Goal: Use online tool/utility

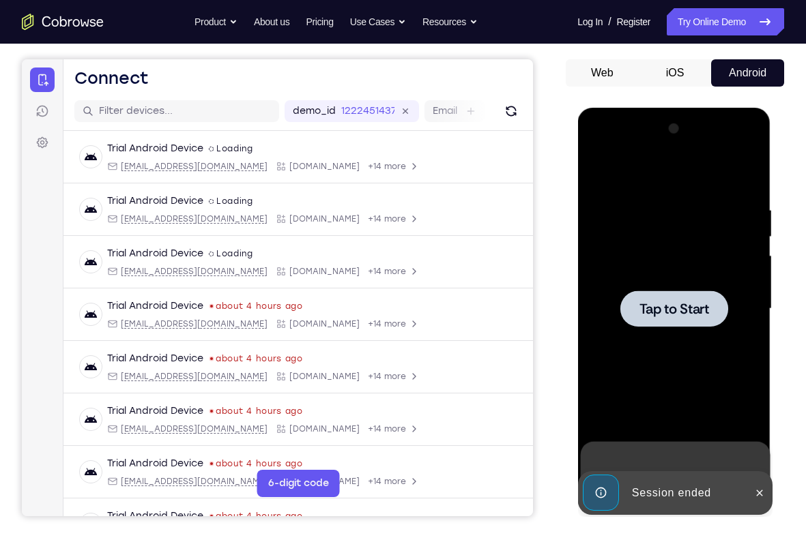
click at [639, 307] on span "Tap to Start" at bounding box center [674, 309] width 70 height 14
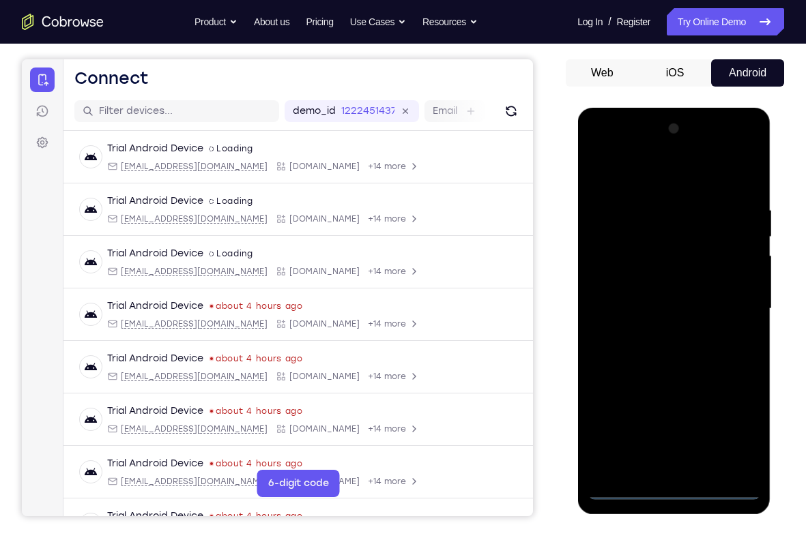
click at [678, 488] on div at bounding box center [673, 309] width 172 height 382
click at [670, 487] on div at bounding box center [673, 309] width 172 height 382
click at [730, 435] on div at bounding box center [673, 309] width 172 height 382
click at [620, 153] on div at bounding box center [673, 309] width 172 height 382
click at [733, 307] on div at bounding box center [673, 309] width 172 height 382
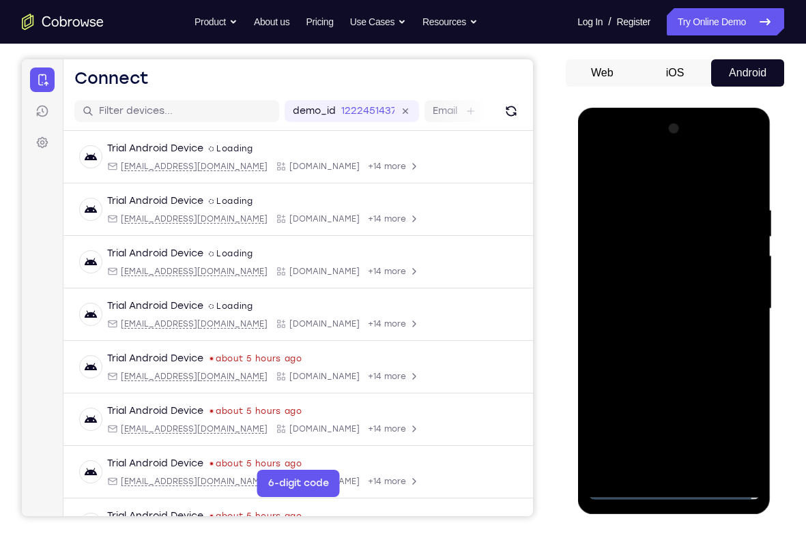
click at [658, 339] on div at bounding box center [673, 309] width 172 height 382
click at [661, 337] on div at bounding box center [673, 309] width 172 height 382
click at [652, 293] on div at bounding box center [673, 309] width 172 height 382
click at [663, 276] on div at bounding box center [673, 309] width 172 height 382
click at [669, 245] on div at bounding box center [673, 309] width 172 height 382
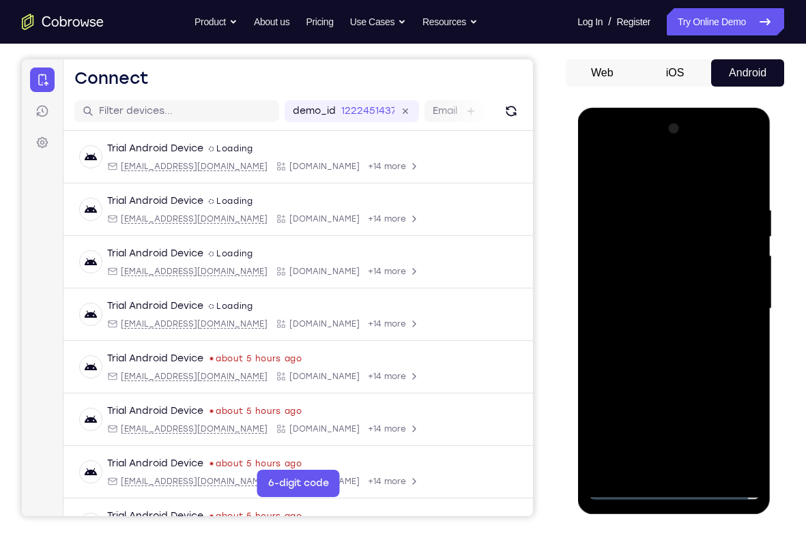
click at [656, 251] on div at bounding box center [673, 309] width 172 height 382
click at [641, 252] on div at bounding box center [673, 309] width 172 height 382
click at [632, 284] on div at bounding box center [673, 309] width 172 height 382
click at [652, 283] on div at bounding box center [673, 309] width 172 height 382
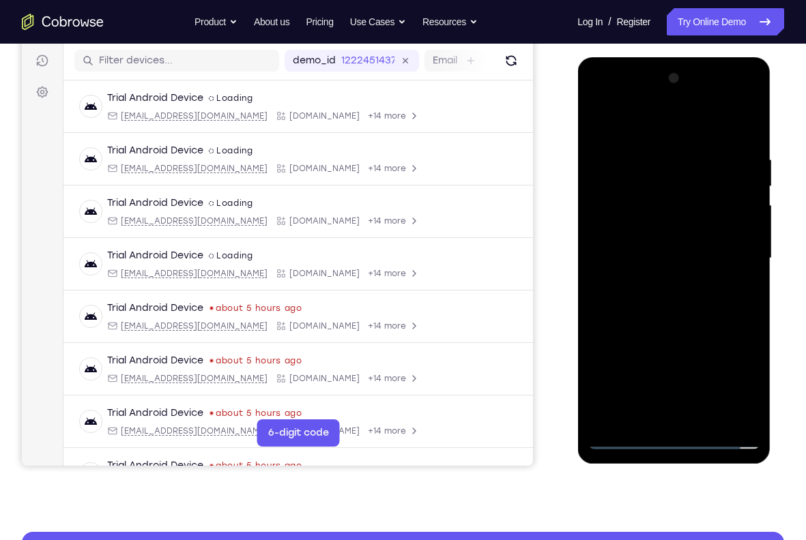
click at [645, 229] on div at bounding box center [673, 259] width 172 height 382
click at [630, 234] on div at bounding box center [673, 259] width 172 height 382
click at [701, 259] on div at bounding box center [673, 259] width 172 height 382
click at [678, 308] on div at bounding box center [673, 259] width 172 height 382
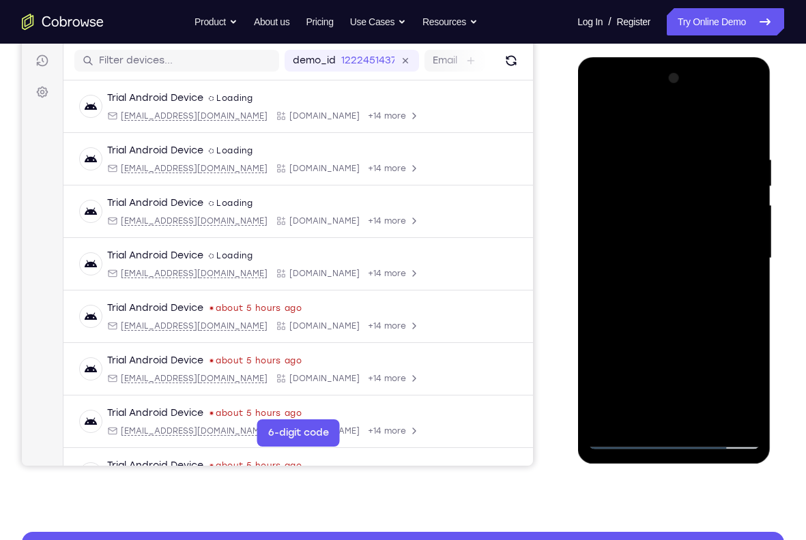
click at [677, 292] on div at bounding box center [673, 259] width 172 height 382
click at [665, 304] on div at bounding box center [673, 259] width 172 height 382
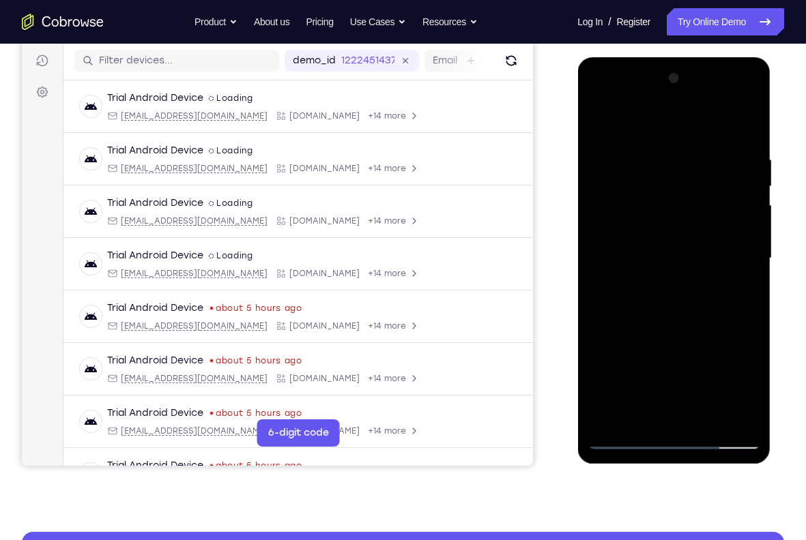
click at [597, 102] on div at bounding box center [673, 259] width 172 height 382
click at [730, 246] on div at bounding box center [673, 259] width 172 height 382
click at [730, 247] on div at bounding box center [673, 259] width 172 height 382
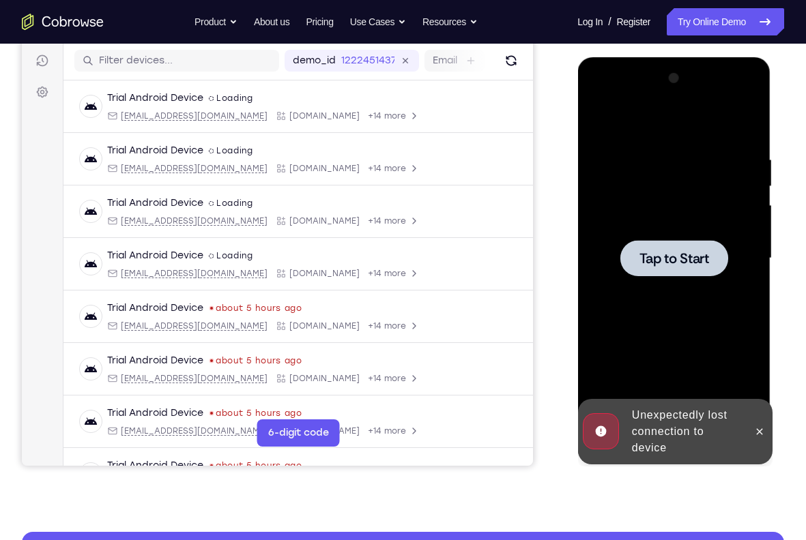
click at [688, 253] on span "Tap to Start" at bounding box center [674, 259] width 70 height 14
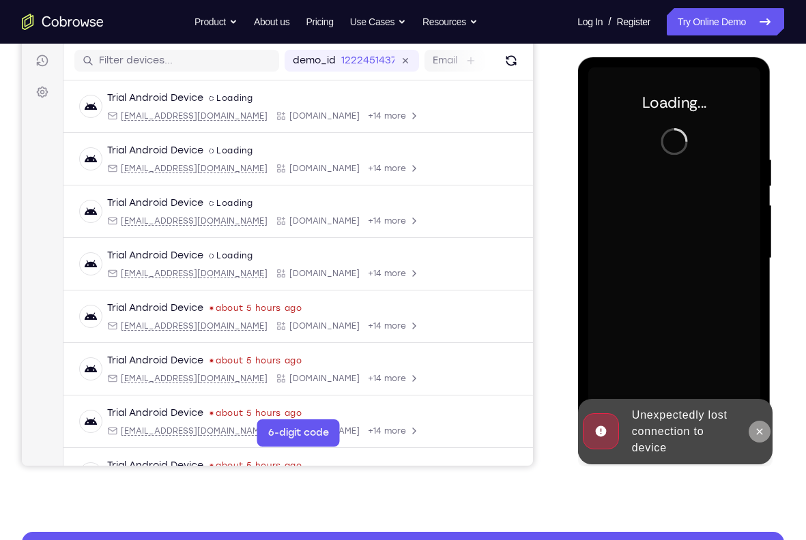
click at [755, 426] on icon at bounding box center [758, 431] width 11 height 11
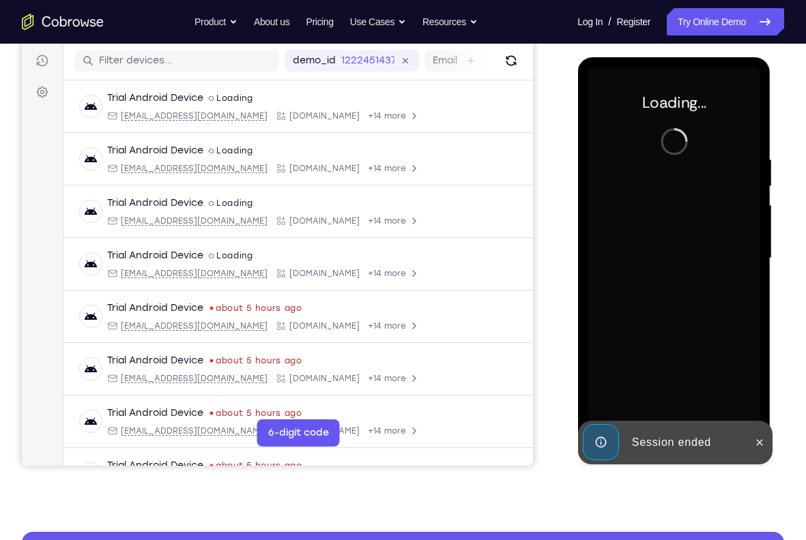
click at [758, 440] on icon at bounding box center [758, 442] width 11 height 11
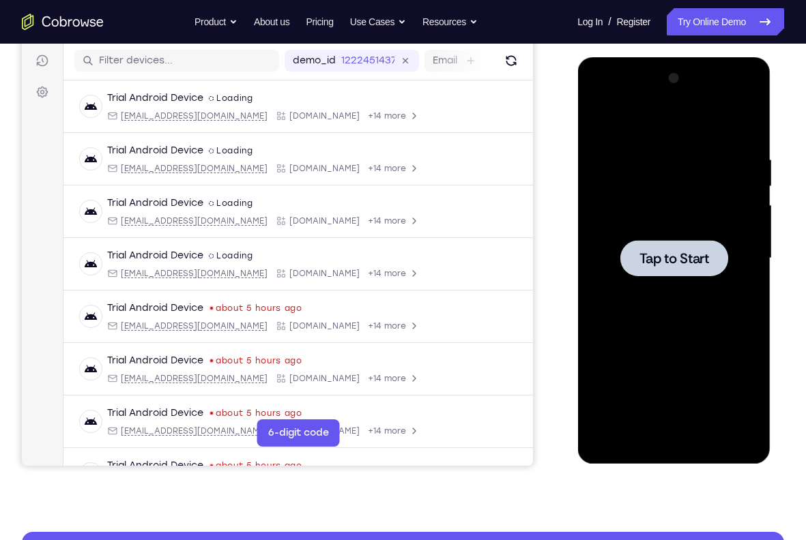
click at [690, 270] on div at bounding box center [673, 258] width 108 height 36
drag, startPoint x: 505, startPoint y: 58, endPoint x: 45, endPoint y: 85, distance: 460.6
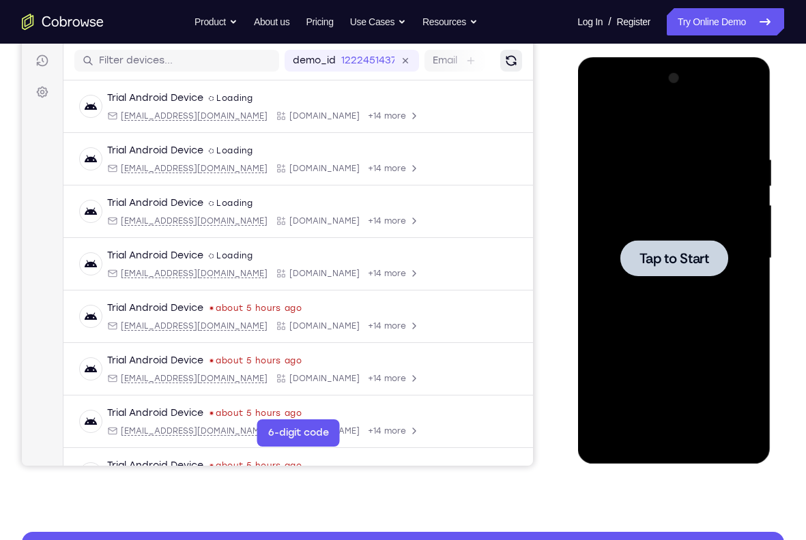
click at [505, 58] on button "Refresh" at bounding box center [511, 61] width 22 height 22
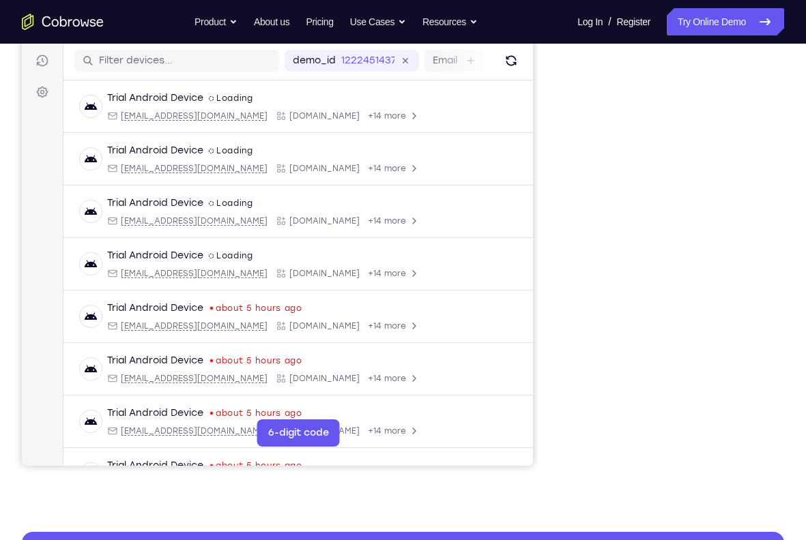
click at [0, 0] on button "Android" at bounding box center [0, 0] width 0 height 0
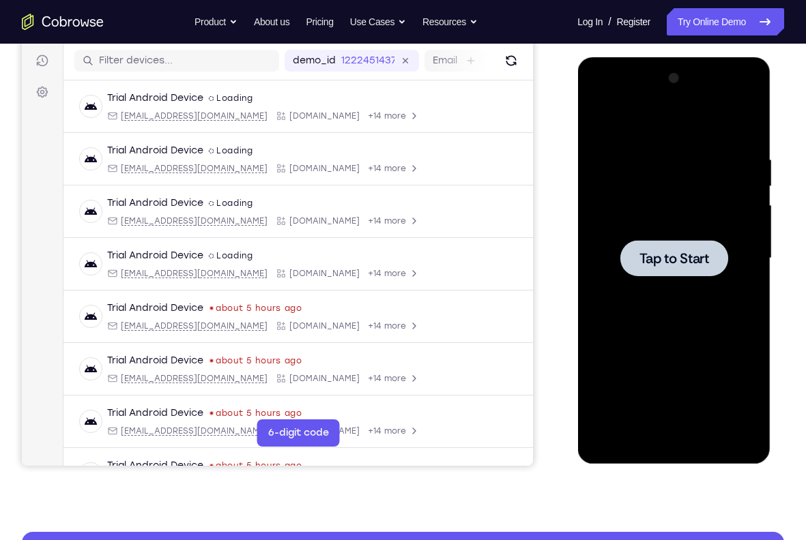
click at [699, 240] on div at bounding box center [673, 258] width 108 height 36
click at [679, 263] on span "Tap to Start" at bounding box center [674, 259] width 70 height 14
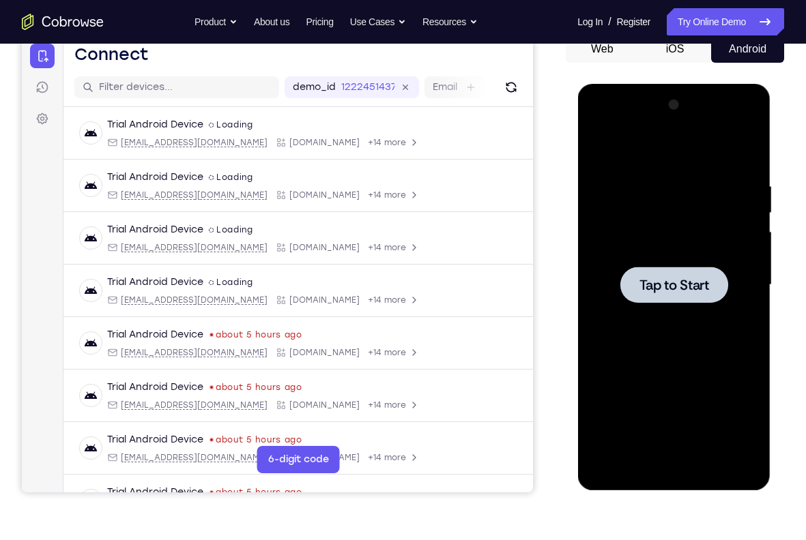
drag, startPoint x: 679, startPoint y: 289, endPoint x: 994, endPoint y: 118, distance: 358.7
click at [679, 289] on span "Tap to Start" at bounding box center [674, 285] width 70 height 14
click at [690, 286] on span "Tap to Start" at bounding box center [674, 285] width 70 height 14
click at [686, 282] on span "Tap to Start" at bounding box center [674, 285] width 70 height 14
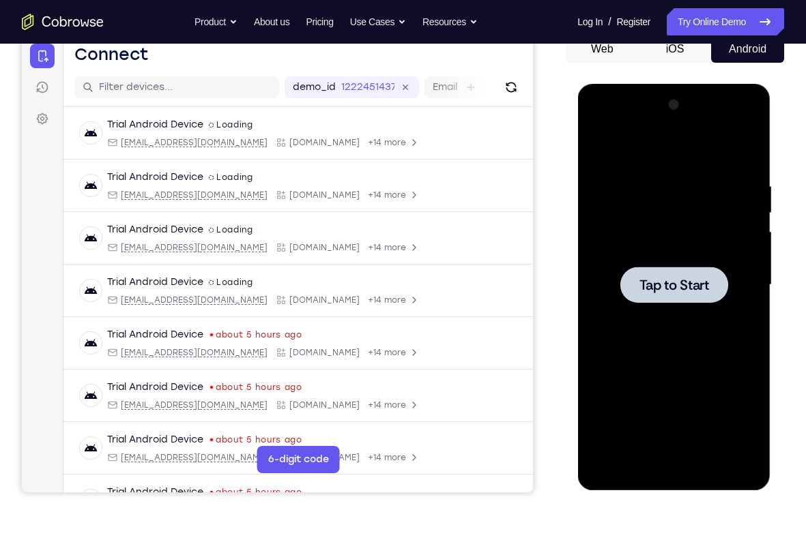
click at [686, 282] on span "Tap to Start" at bounding box center [674, 285] width 70 height 14
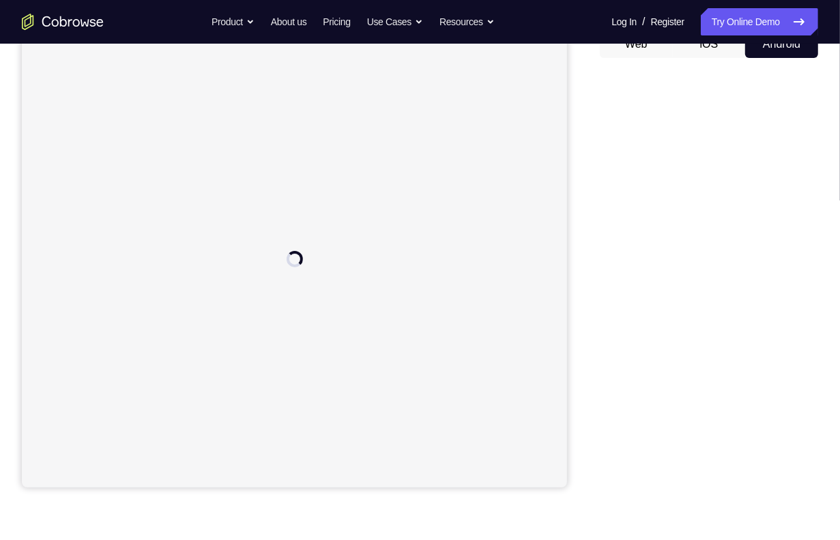
scroll to position [148, 0]
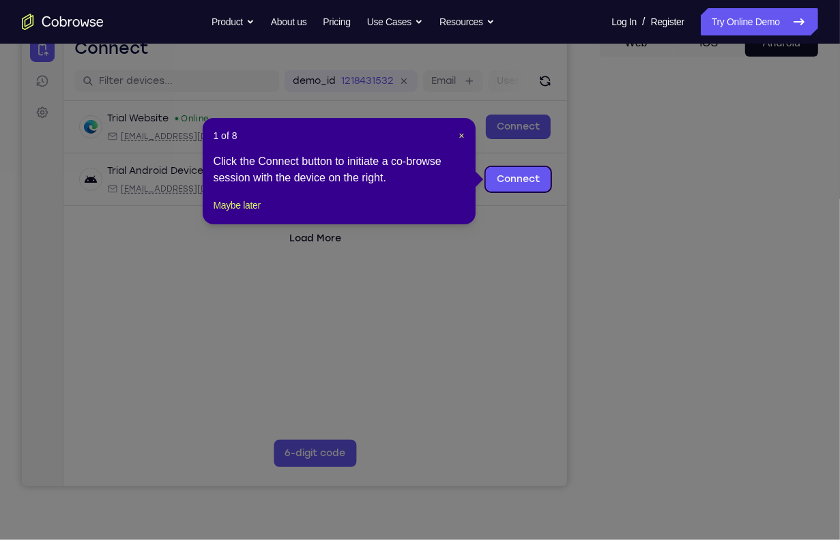
click at [715, 278] on icon at bounding box center [426, 270] width 853 height 540
click at [461, 137] on span "×" at bounding box center [460, 135] width 5 height 11
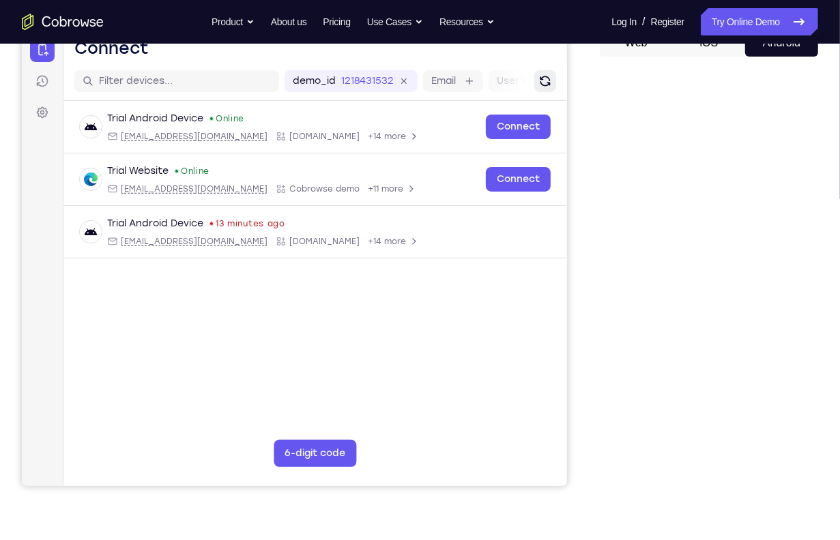
click at [544, 81] on icon "Refresh" at bounding box center [545, 81] width 14 height 14
